Goal: Communication & Community: Ask a question

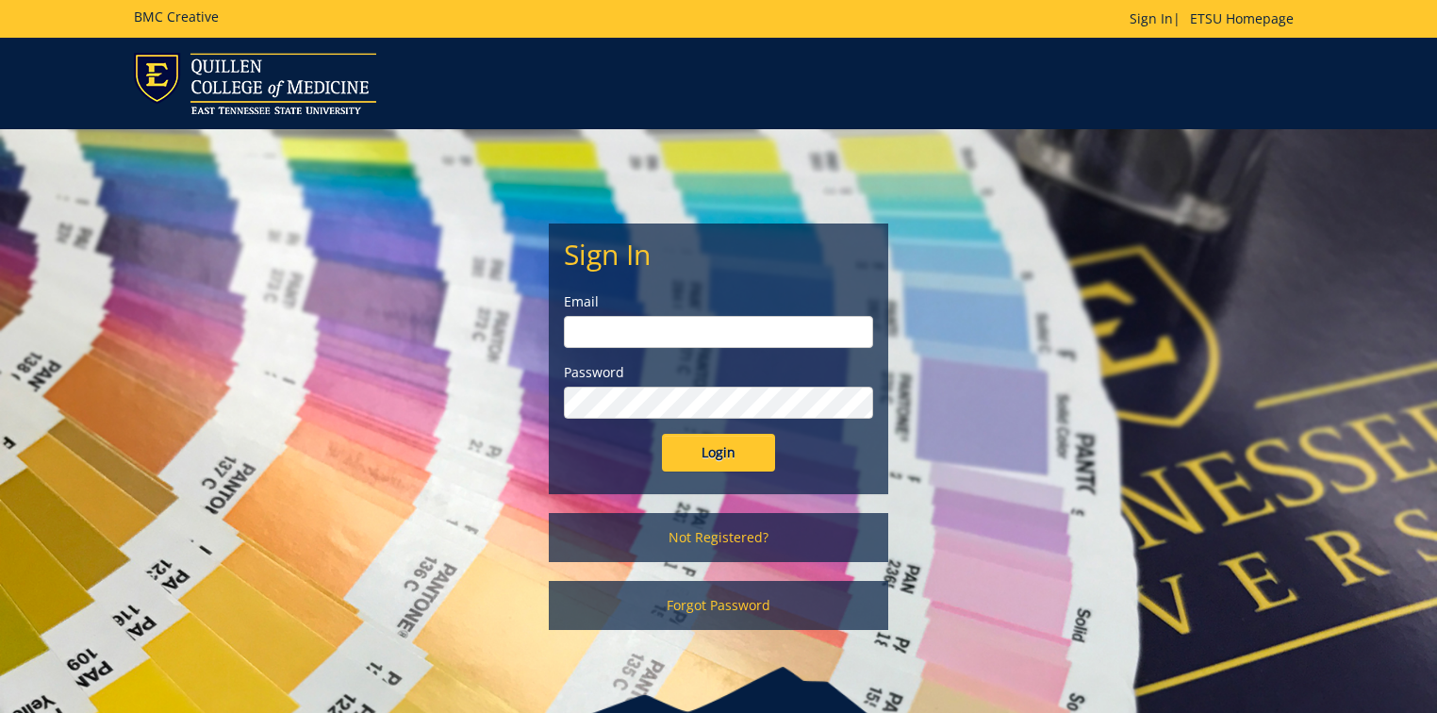
type input "[PERSON_NAME][EMAIL_ADDRESS][DOMAIN_NAME]"
click at [747, 450] on input "Login" at bounding box center [718, 453] width 113 height 38
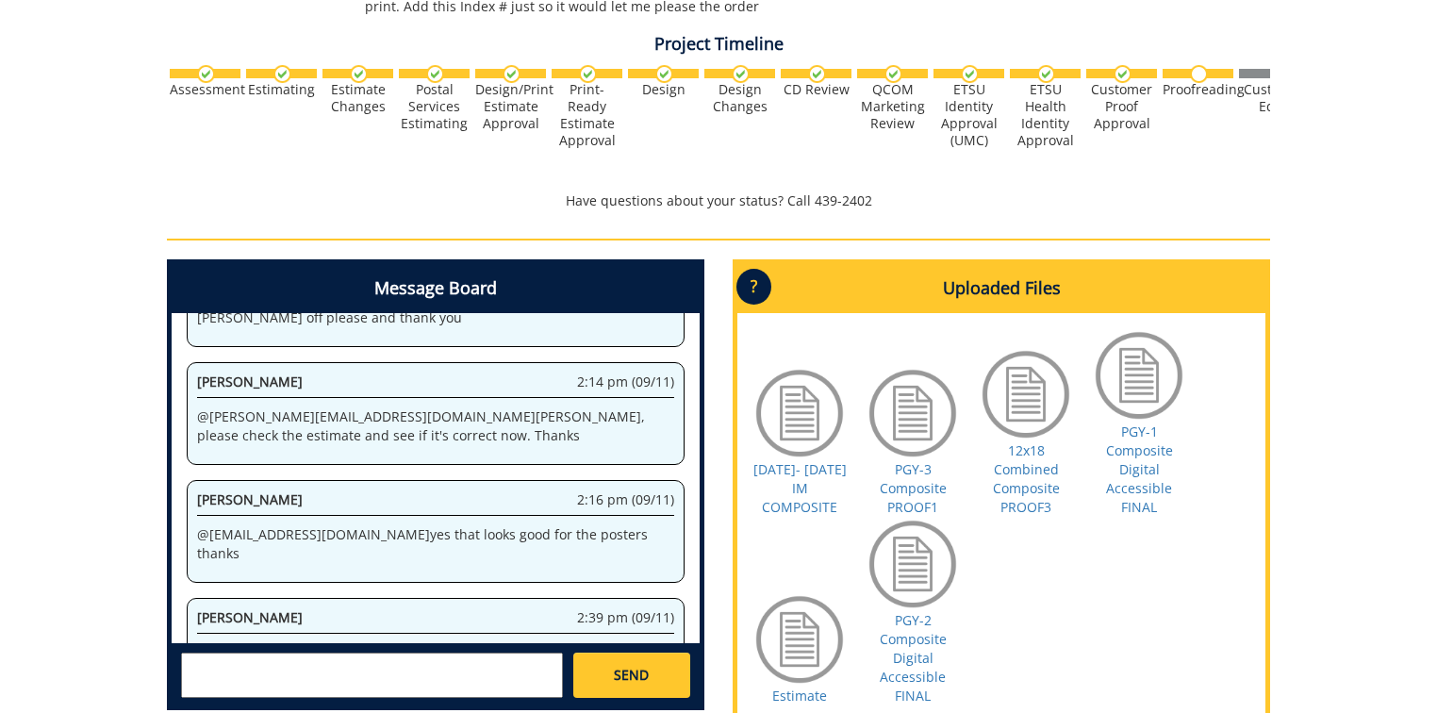
scroll to position [754, 0]
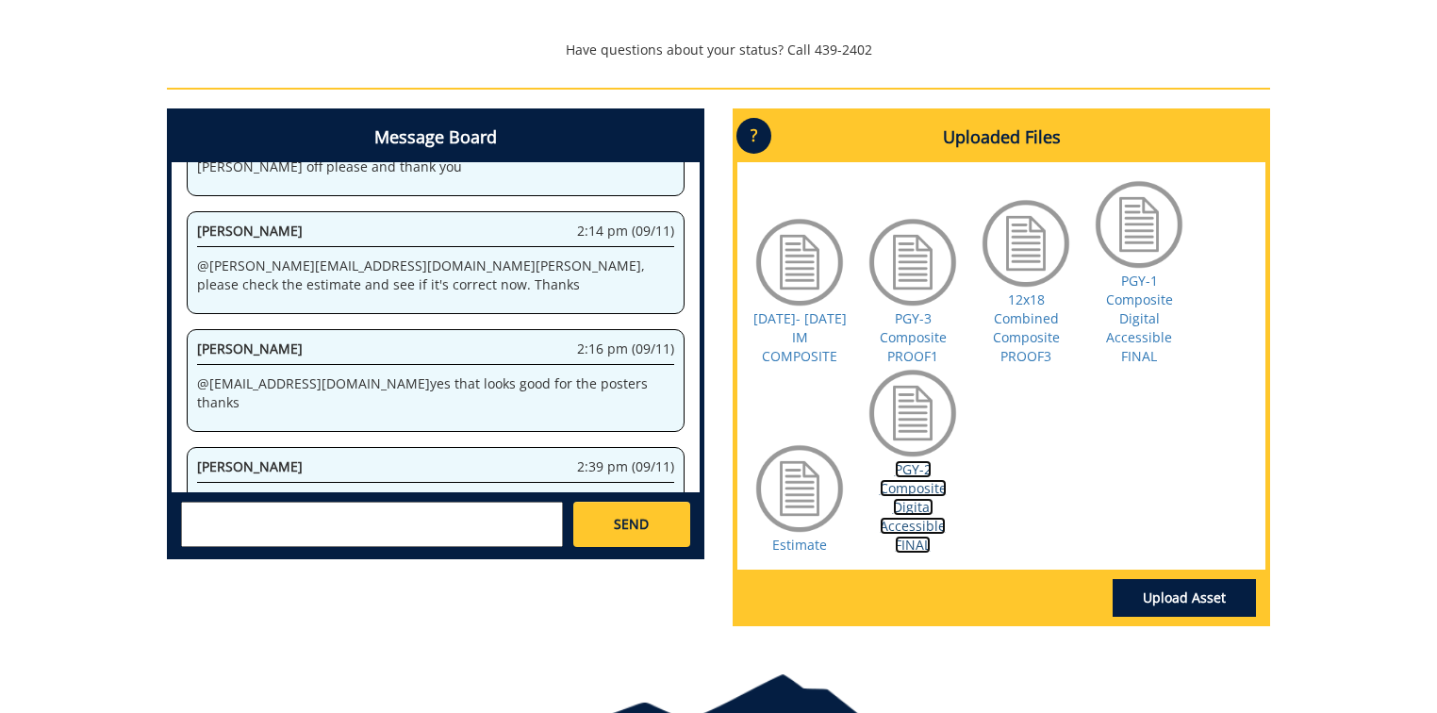
click at [888, 495] on link "PGY-2 Composite Digital Accessible FINAL" at bounding box center [913, 506] width 67 height 93
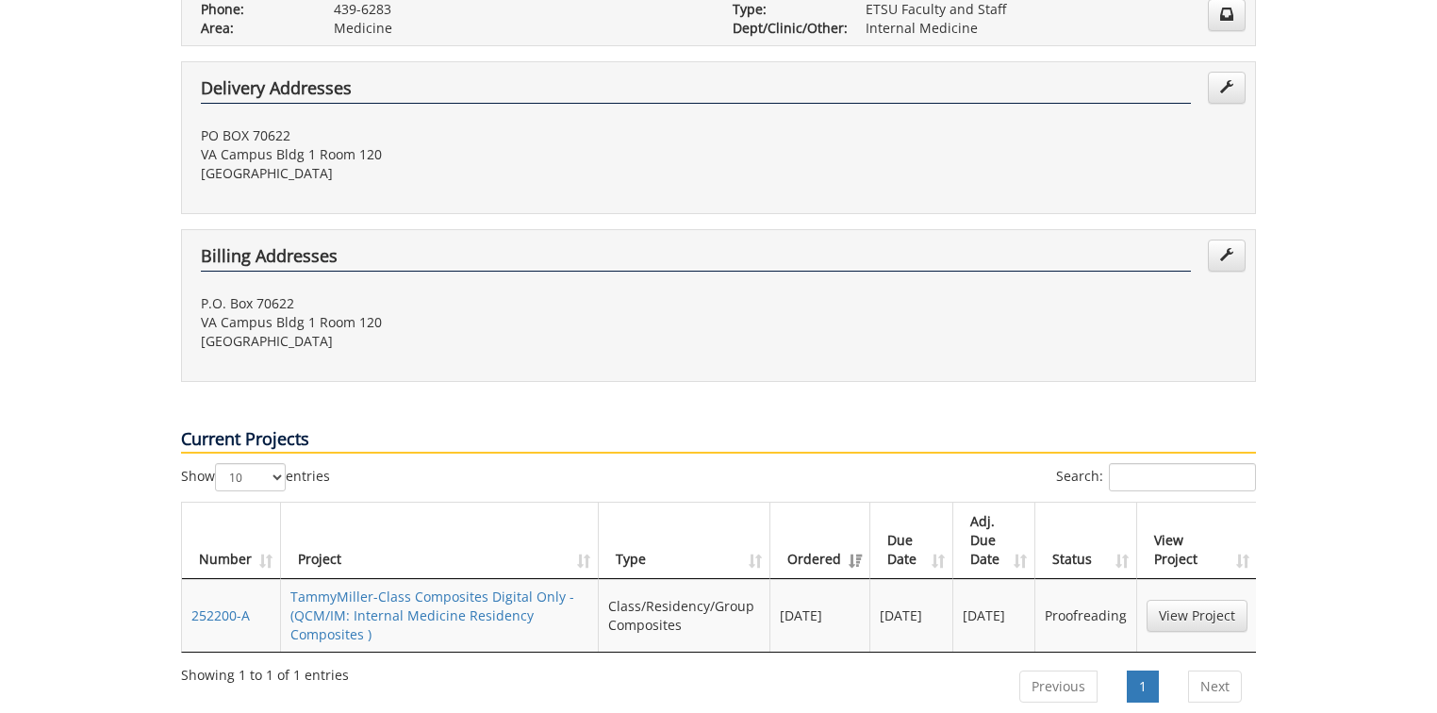
scroll to position [603, 0]
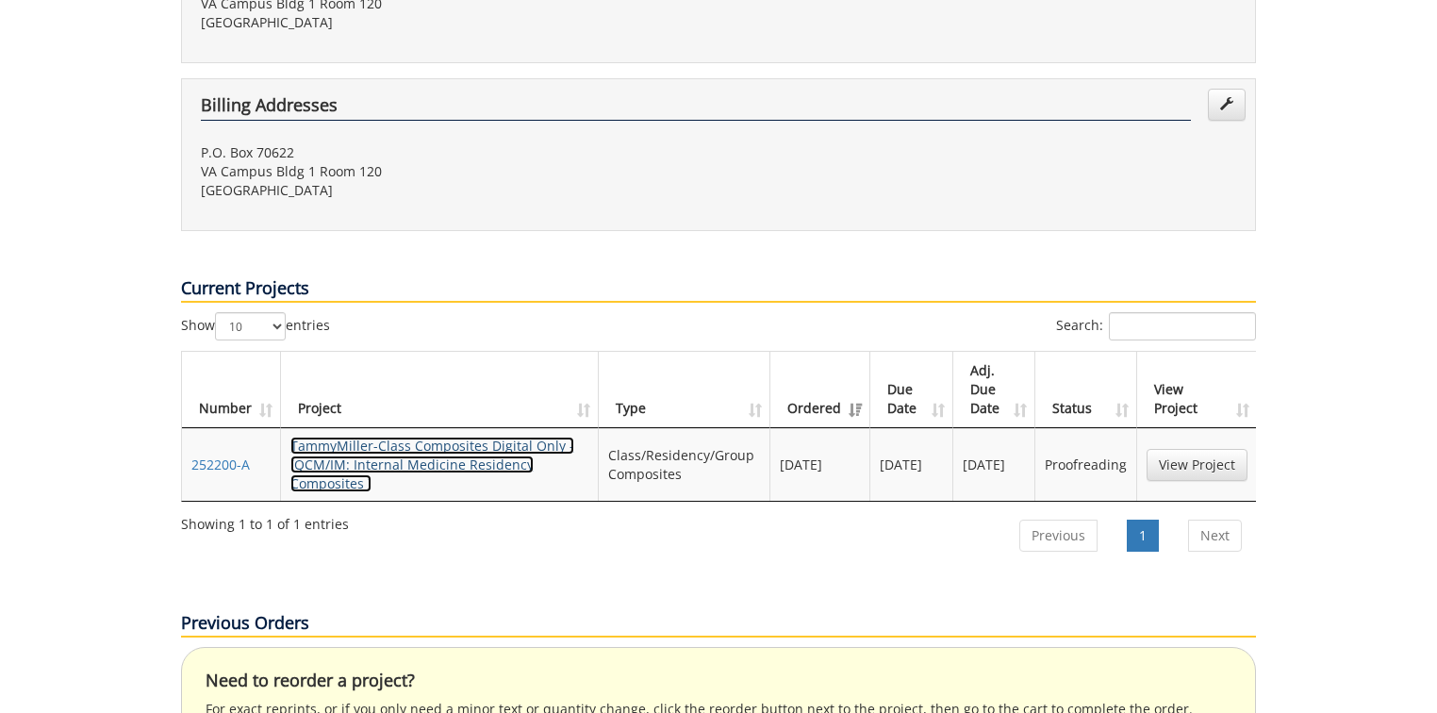
click at [432, 436] on link "TammyMiller-Class Composites Digital Only - (QCM/IM: Internal Medicine Residenc…" at bounding box center [432, 464] width 284 height 56
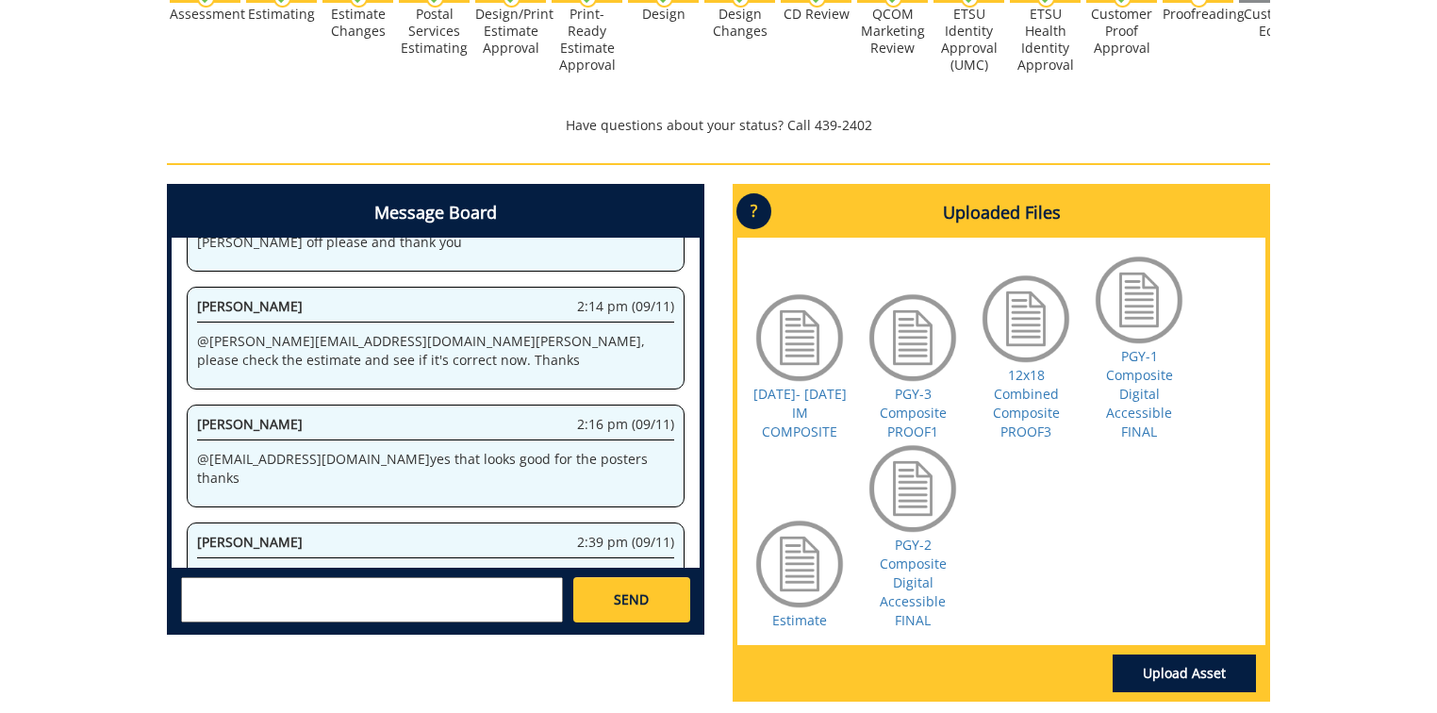
scroll to position [863, 0]
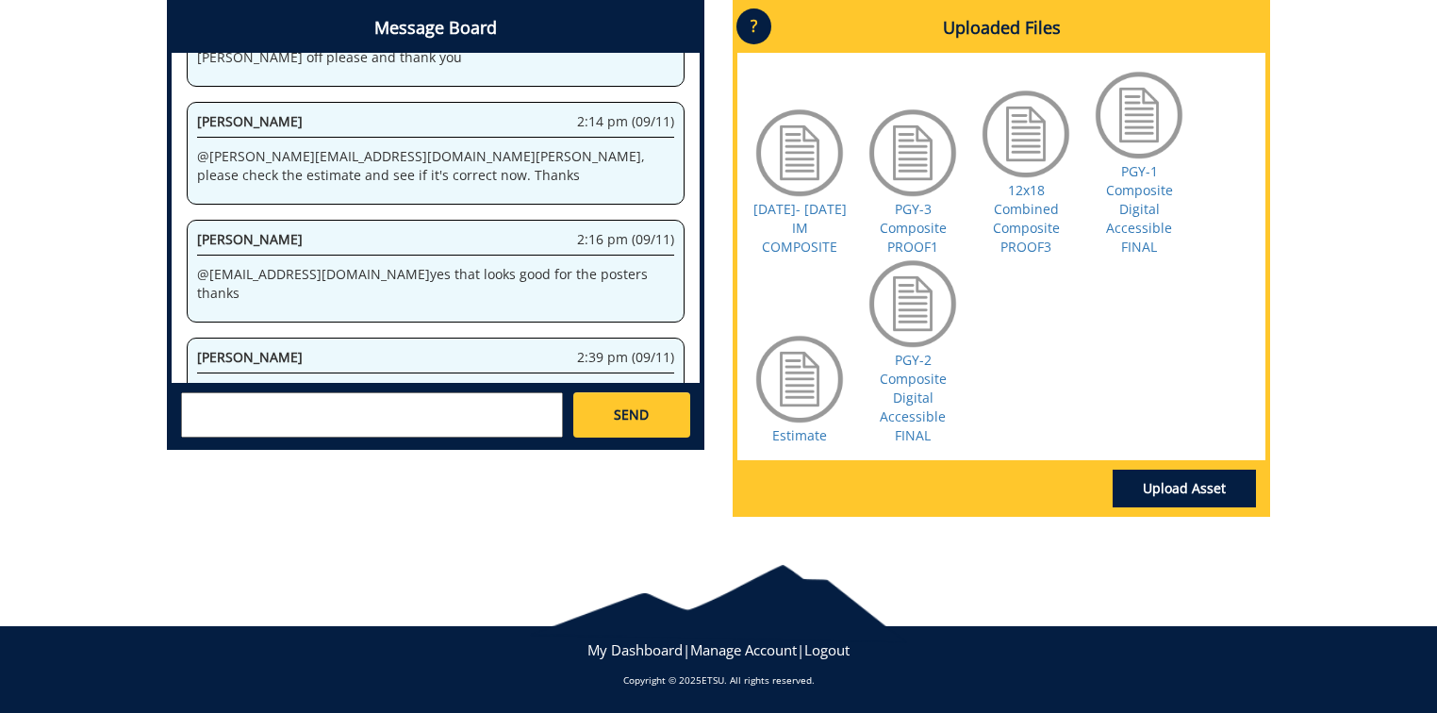
click at [219, 401] on textarea at bounding box center [372, 414] width 382 height 45
type textarea "2"
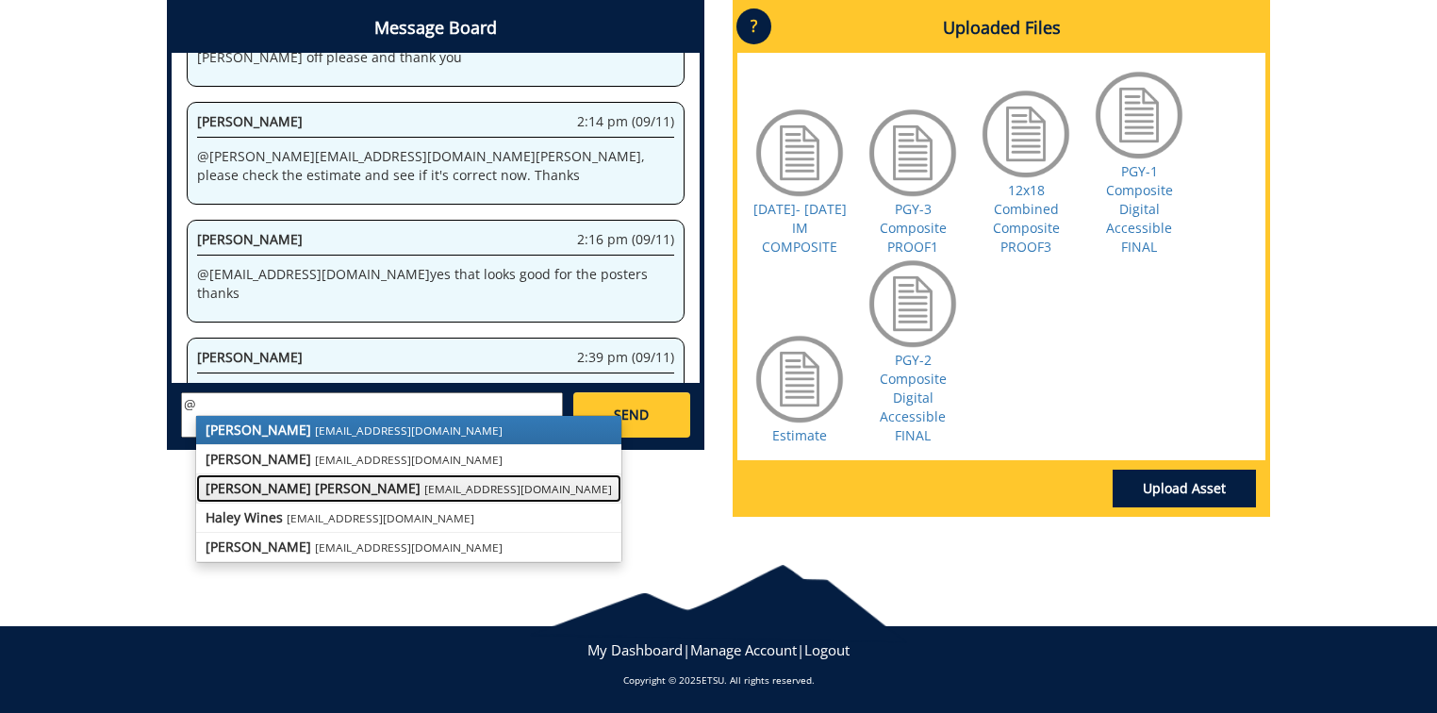
click at [298, 486] on strong "[PERSON_NAME] [PERSON_NAME]" at bounding box center [313, 488] width 215 height 18
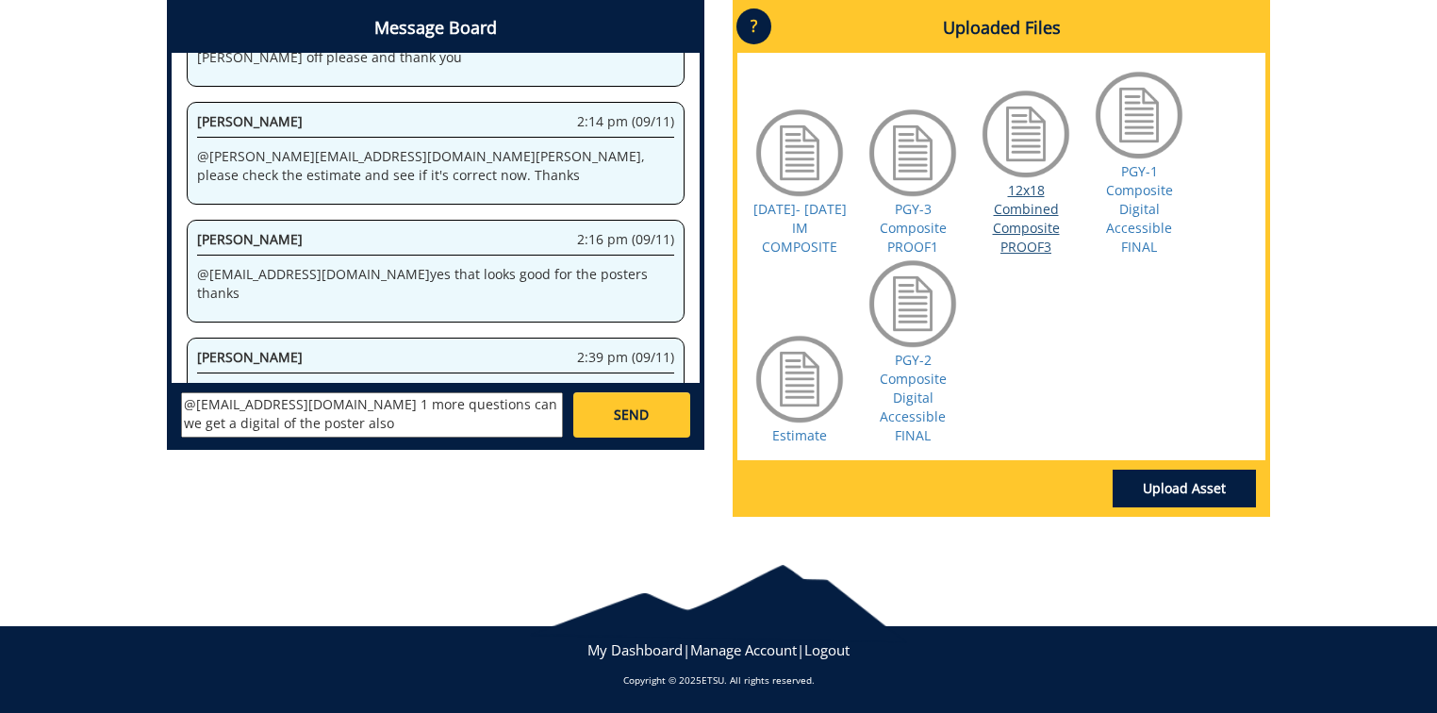
type textarea "@[EMAIL_ADDRESS][DOMAIN_NAME] 1 more questions can we get a digital of the post…"
click at [1045, 208] on link "12x18 Combined Composite PROOF3" at bounding box center [1026, 218] width 67 height 74
click at [637, 410] on span "SEND" at bounding box center [631, 414] width 35 height 19
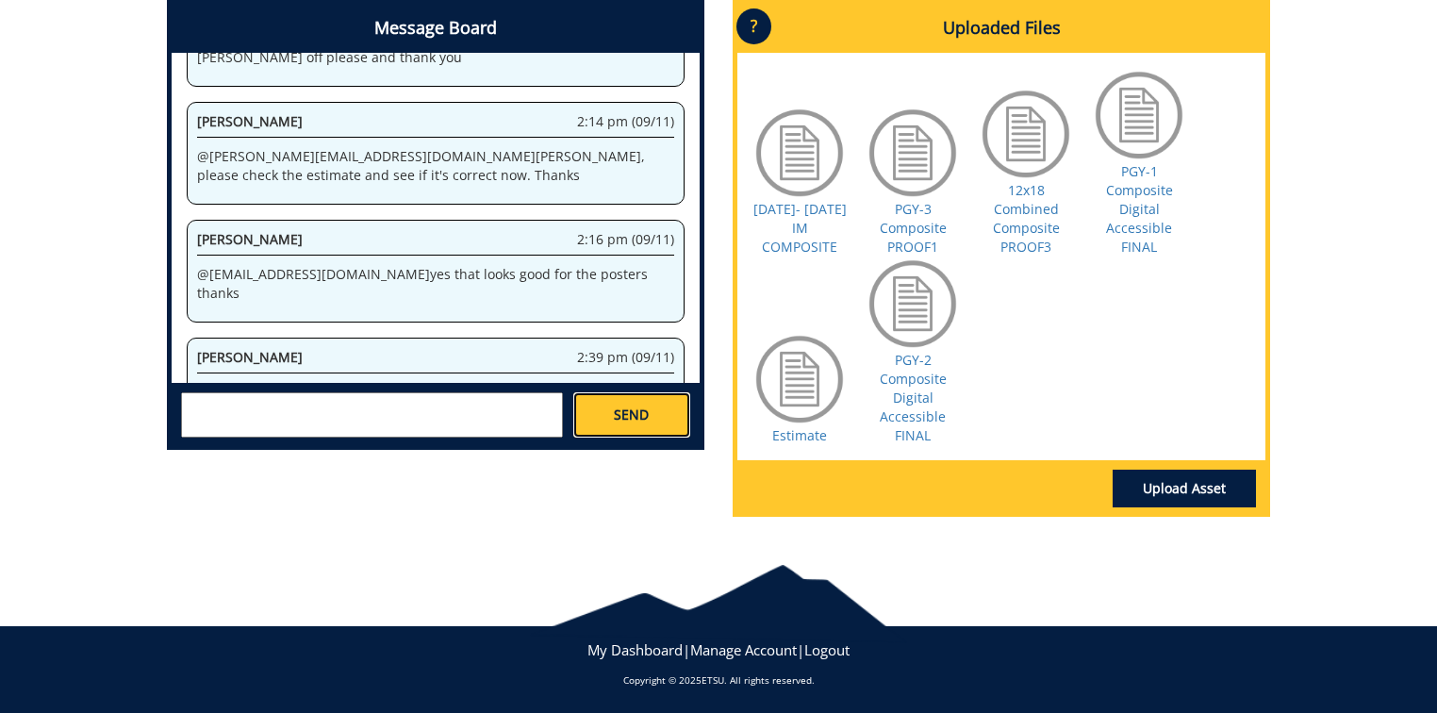
scroll to position [4174, 0]
